Goal: Information Seeking & Learning: Learn about a topic

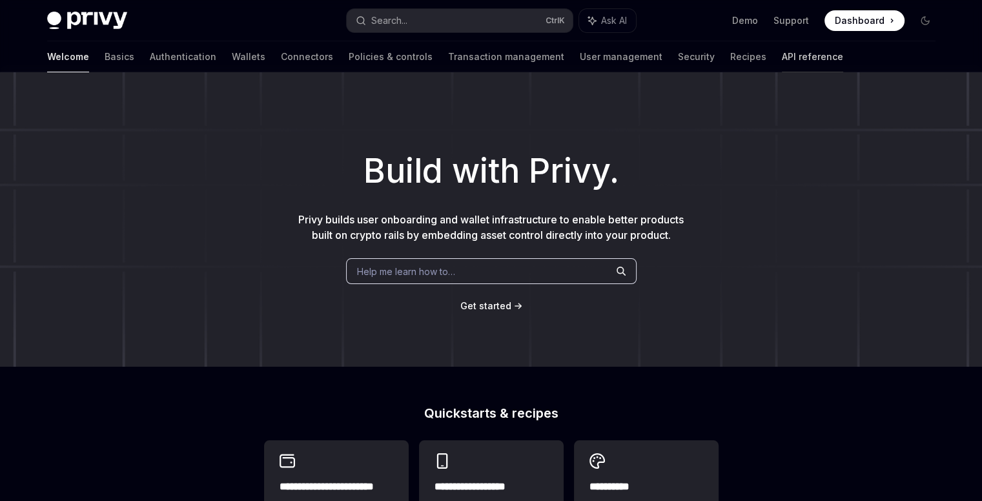
click at [782, 61] on link "API reference" at bounding box center [812, 56] width 61 height 31
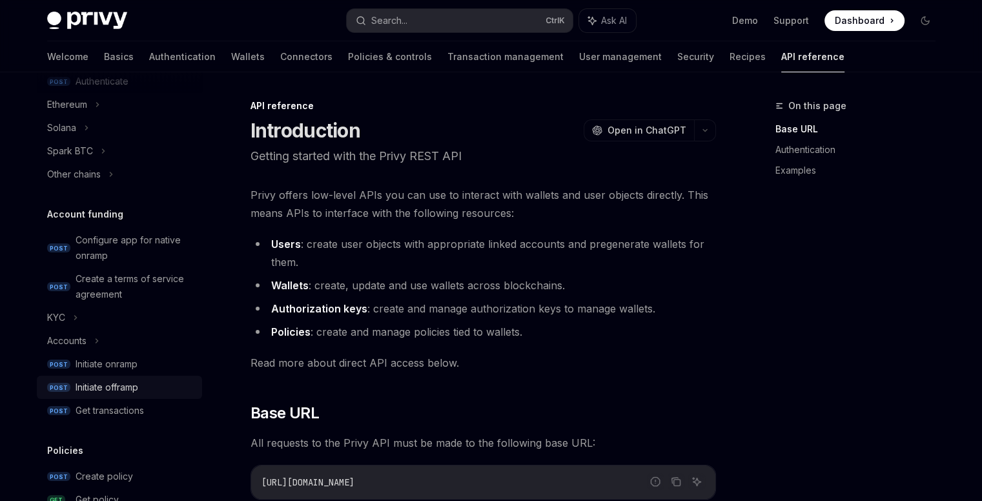
scroll to position [339, 0]
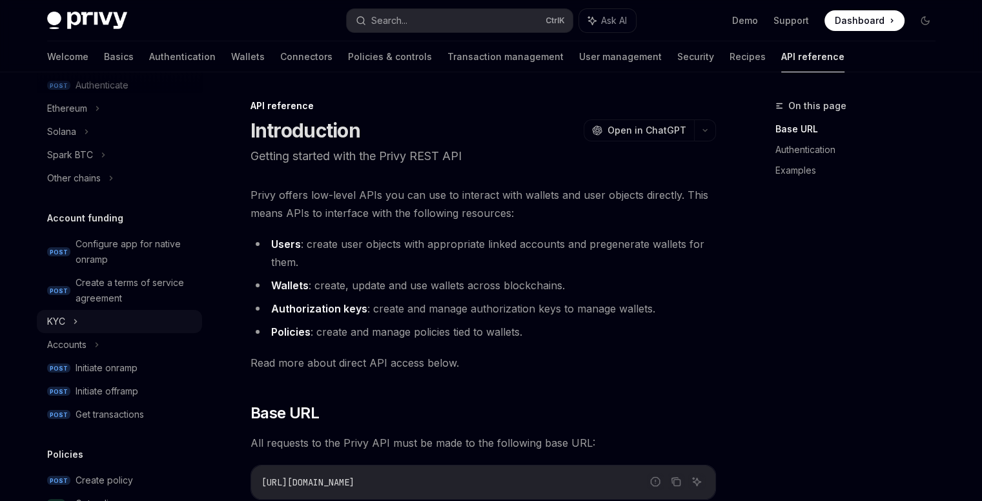
click at [71, 310] on div "KYC" at bounding box center [119, 321] width 165 height 23
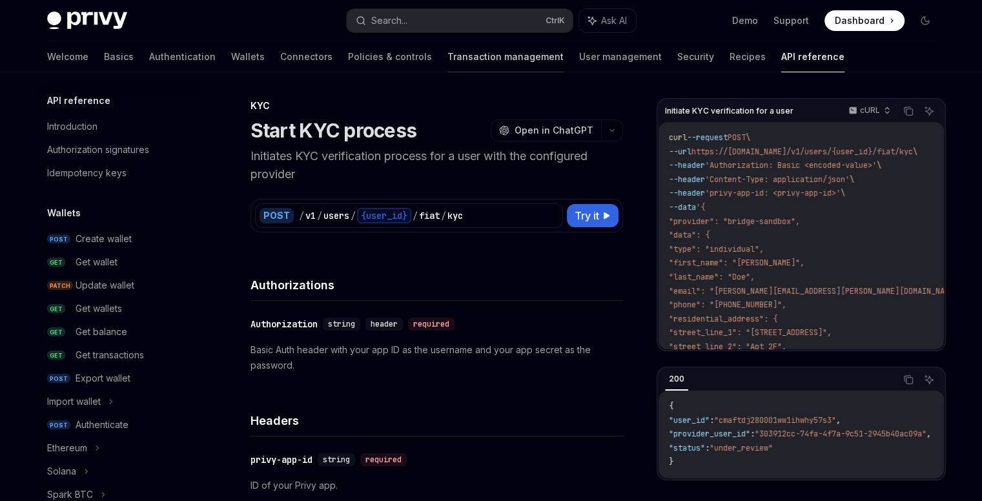
click at [447, 48] on link "Transaction management" at bounding box center [505, 56] width 116 height 31
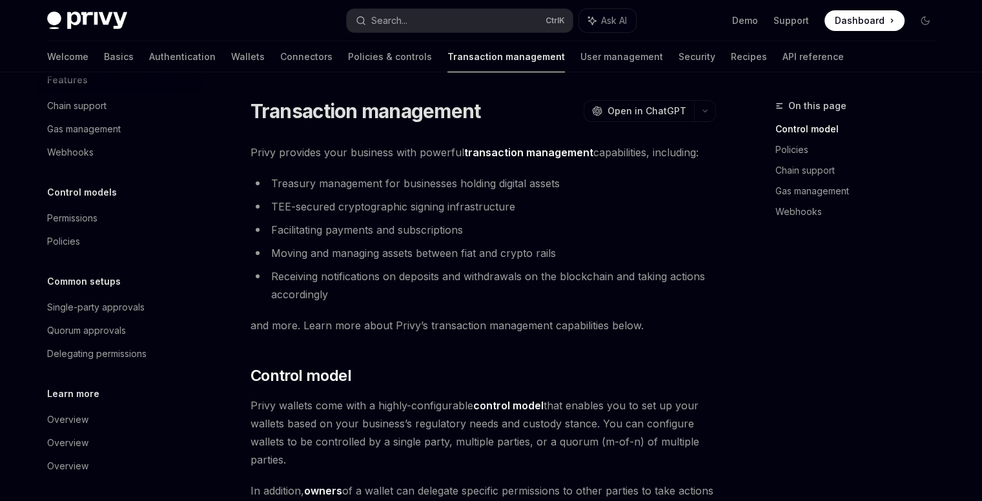
scroll to position [67, 0]
click at [104, 59] on link "Basics" at bounding box center [119, 56] width 30 height 31
click at [447, 65] on link "Transaction management" at bounding box center [505, 56] width 117 height 31
click at [280, 55] on link "Connectors" at bounding box center [306, 56] width 52 height 31
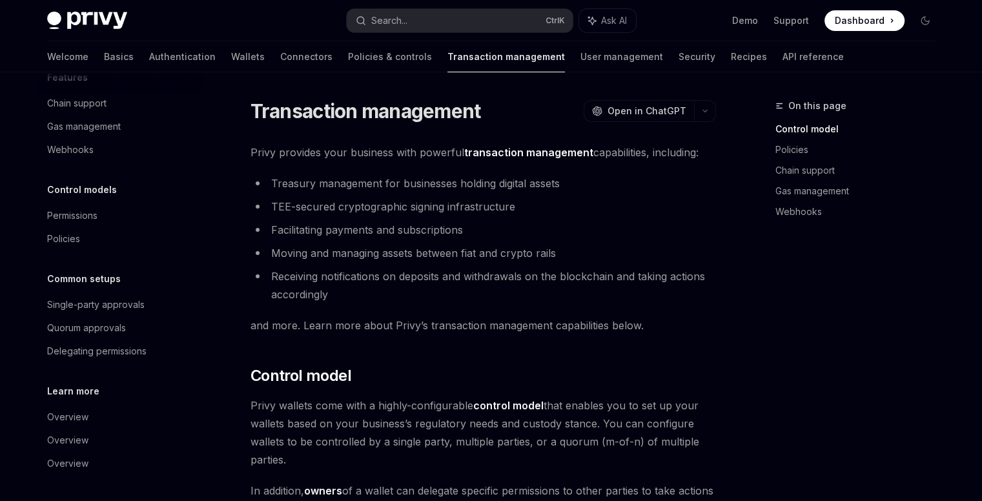
click at [202, 55] on div "Welcome Basics Authentication Wallets Connectors Policies & controls Transactio…" at bounding box center [445, 56] width 796 height 31
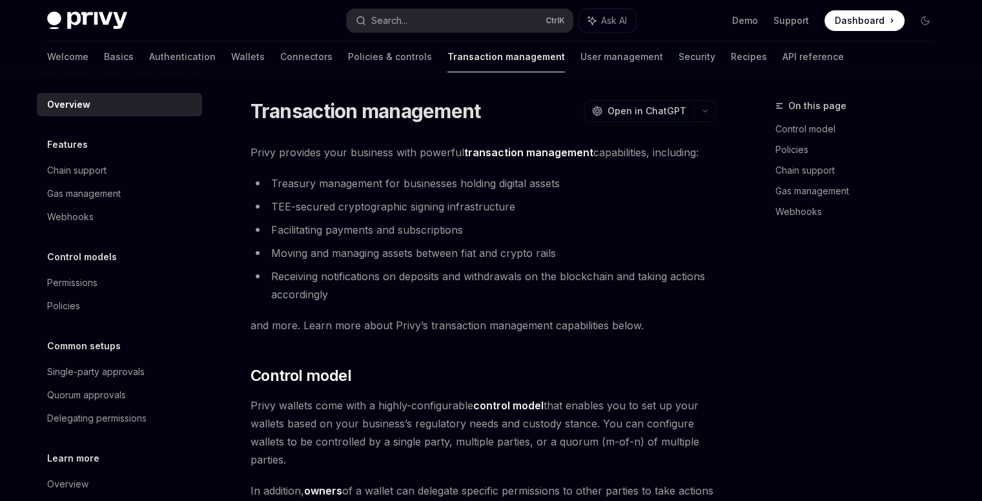
click at [153, 55] on link "Authentication" at bounding box center [182, 56] width 66 height 31
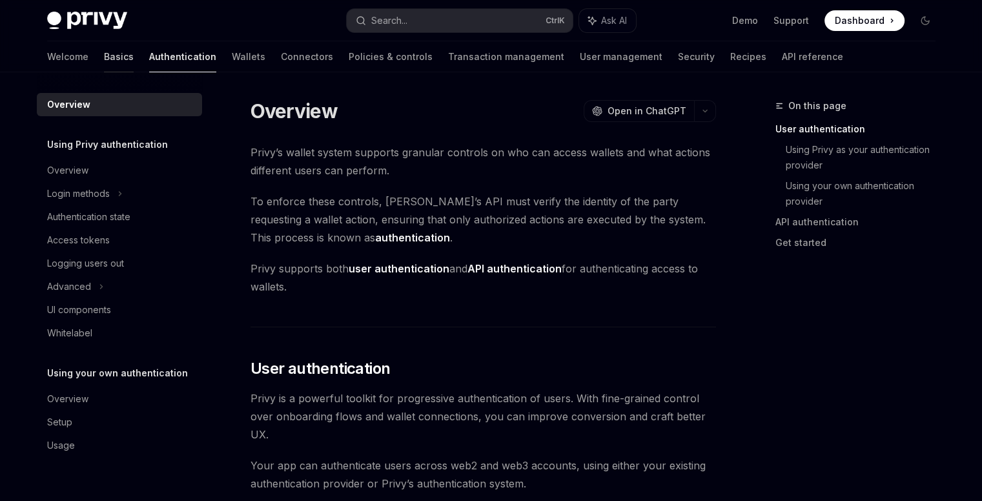
click at [104, 47] on link "Basics" at bounding box center [119, 56] width 30 height 31
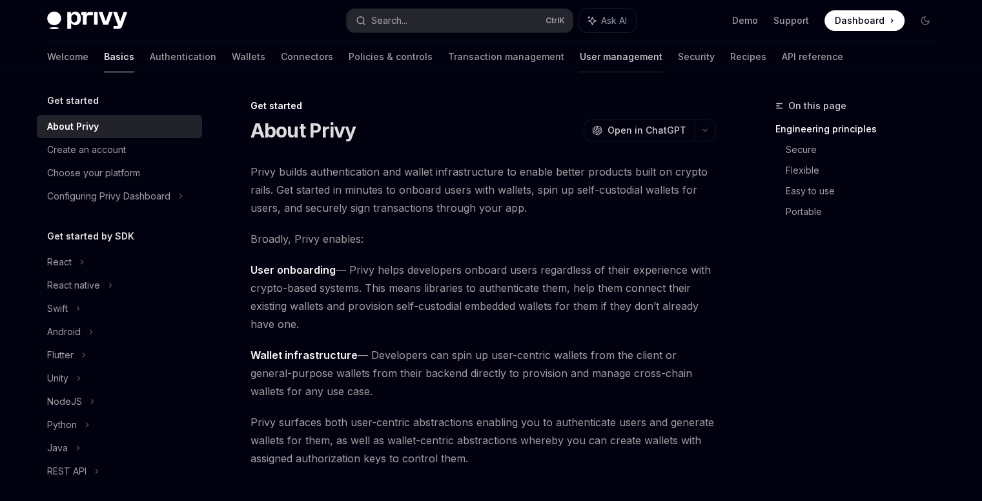
click at [580, 56] on link "User management" at bounding box center [621, 56] width 83 height 31
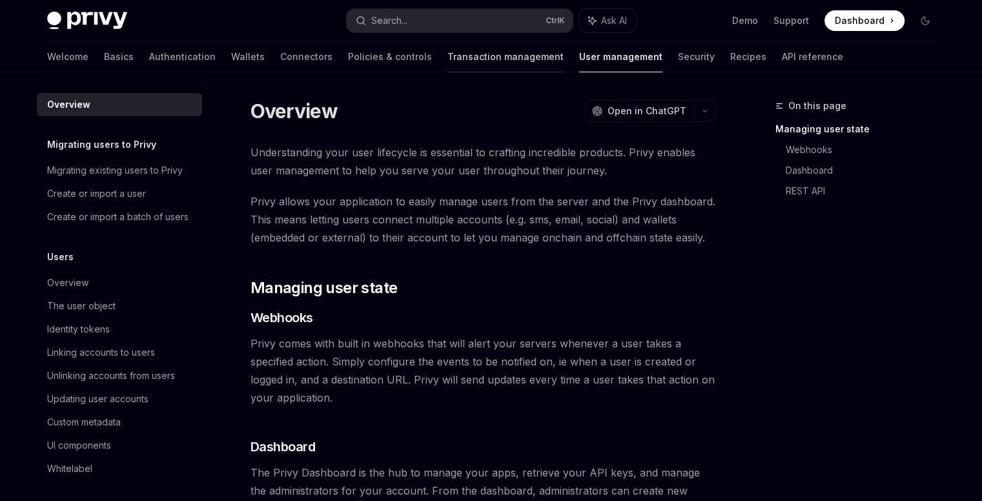
click at [447, 57] on link "Transaction management" at bounding box center [505, 56] width 116 height 31
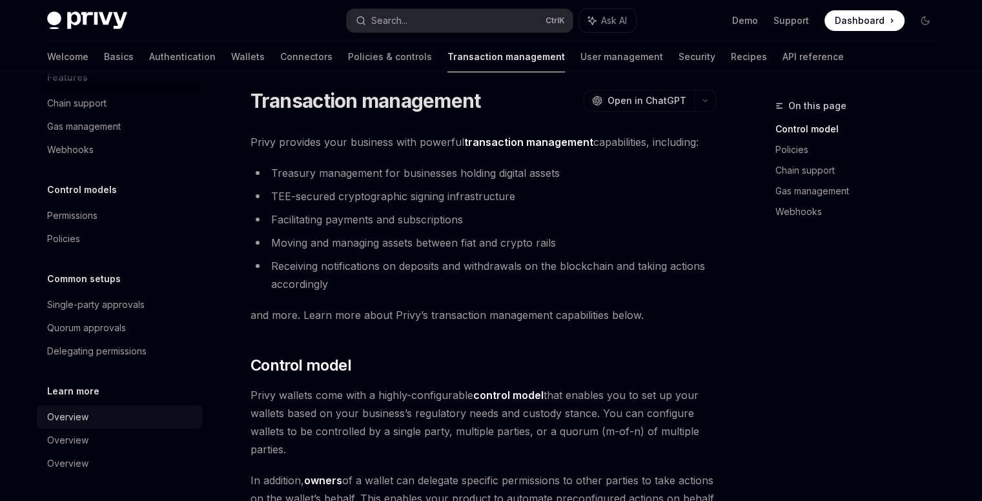
scroll to position [258, 0]
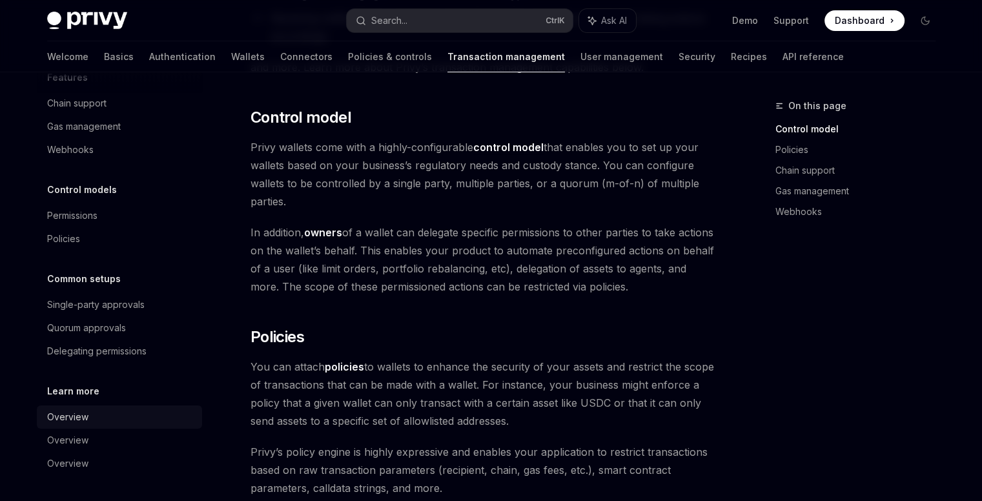
click at [72, 421] on div "Overview" at bounding box center [67, 416] width 41 height 15
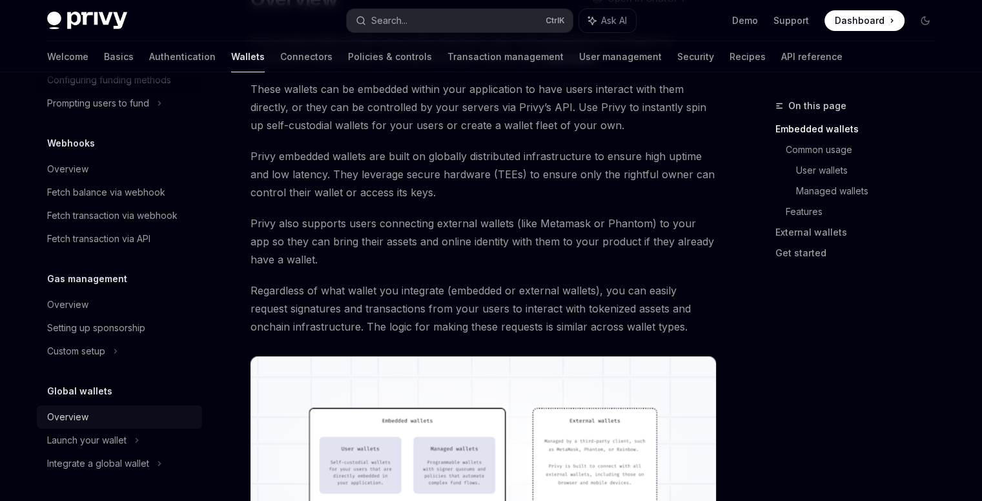
scroll to position [452, 0]
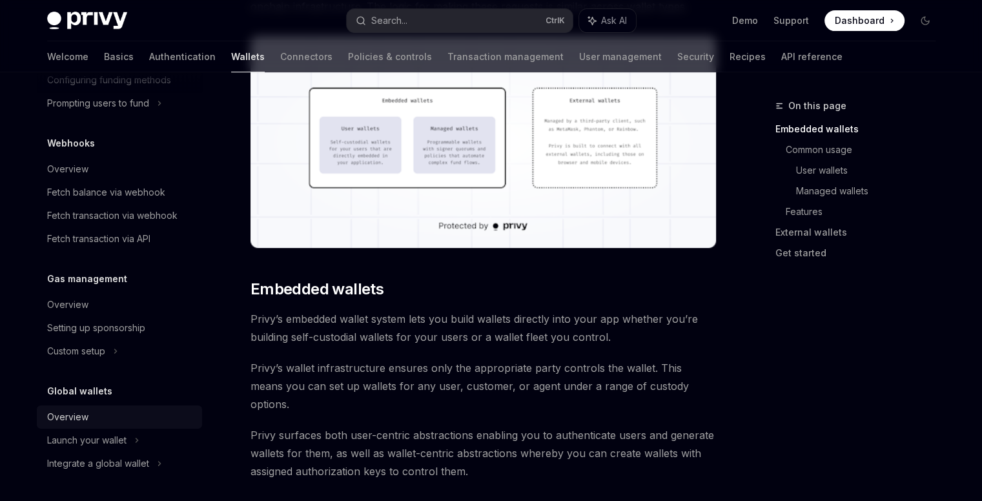
click at [124, 414] on div "Overview" at bounding box center [120, 416] width 147 height 15
click at [73, 414] on div "Overview" at bounding box center [67, 416] width 41 height 15
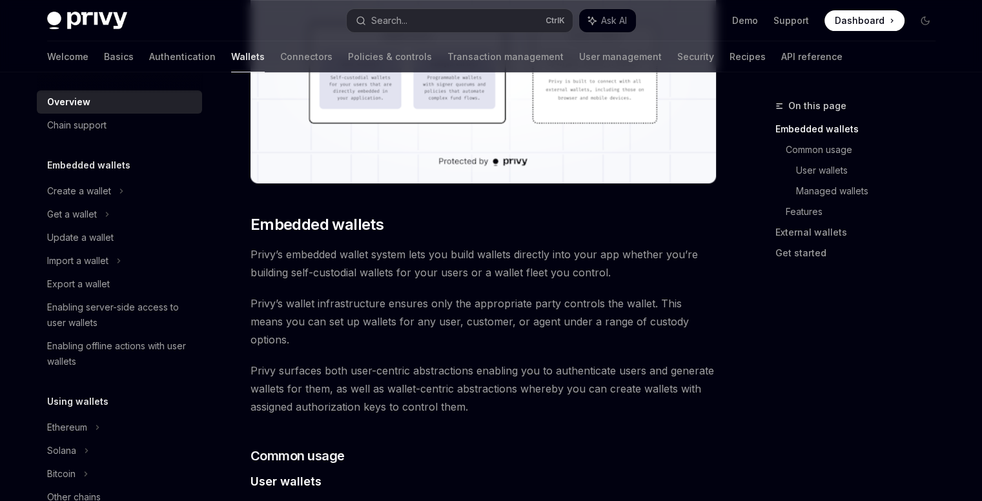
scroll to position [0, 0]
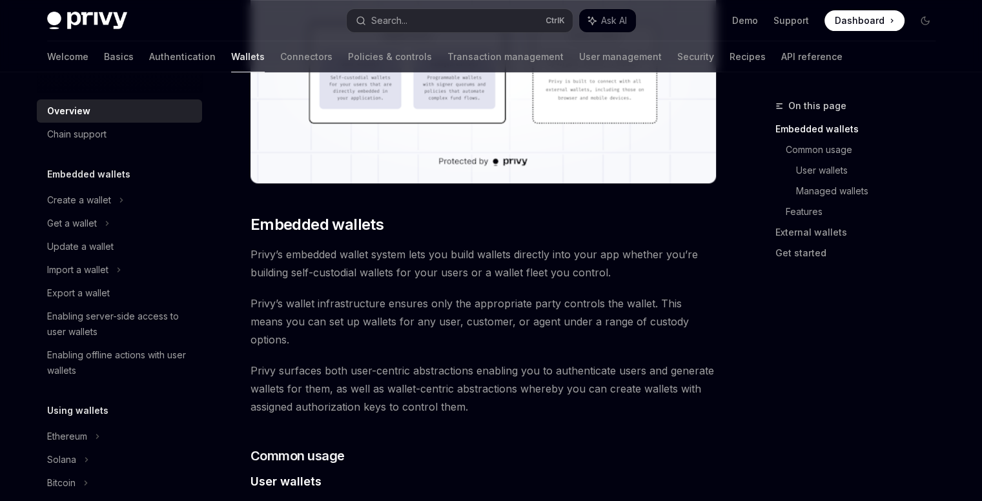
type textarea "*"
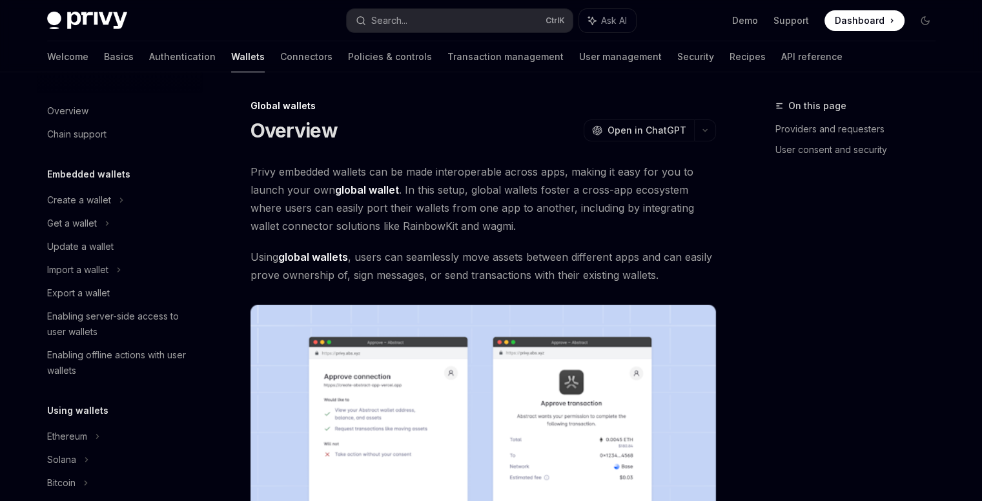
scroll to position [608, 0]
